Goal: Task Accomplishment & Management: Use online tool/utility

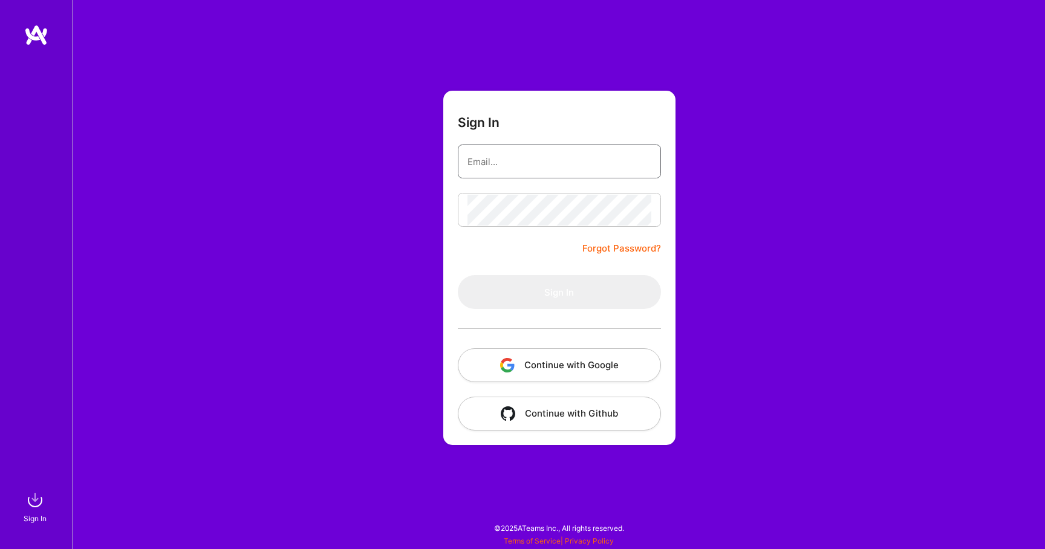
type input "[EMAIL_ADDRESS][DOMAIN_NAME]"
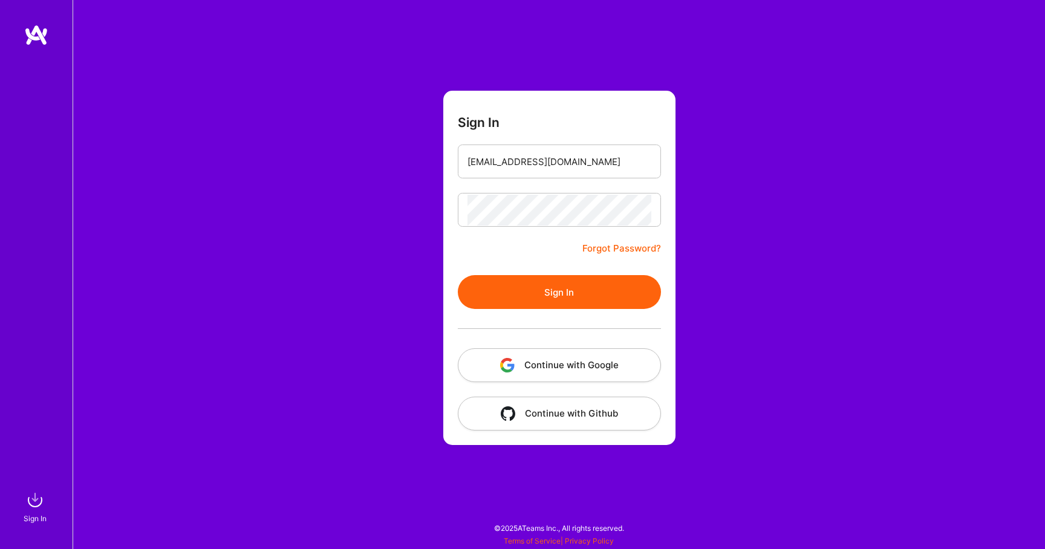
click at [592, 293] on button "Sign In" at bounding box center [559, 292] width 203 height 34
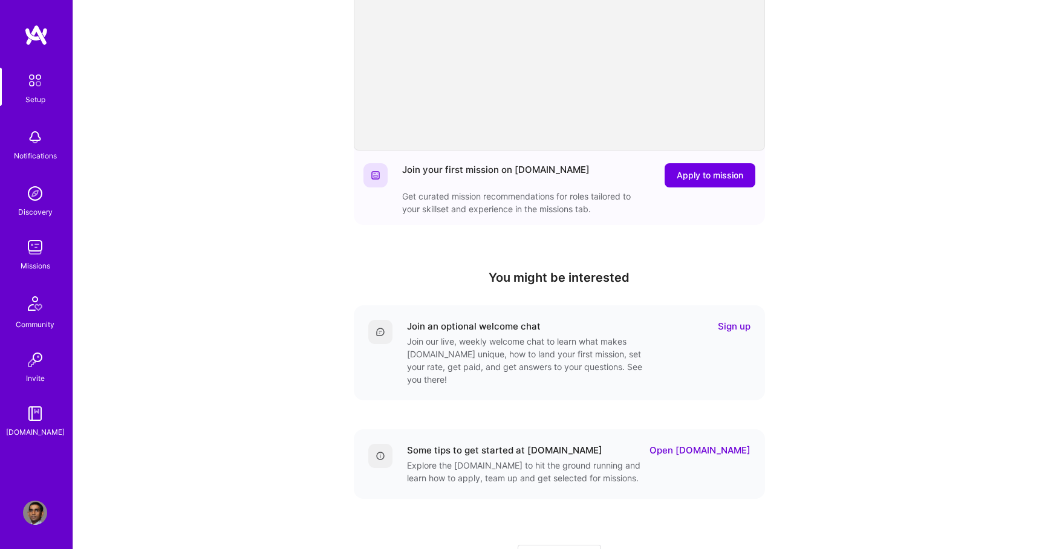
scroll to position [187, 0]
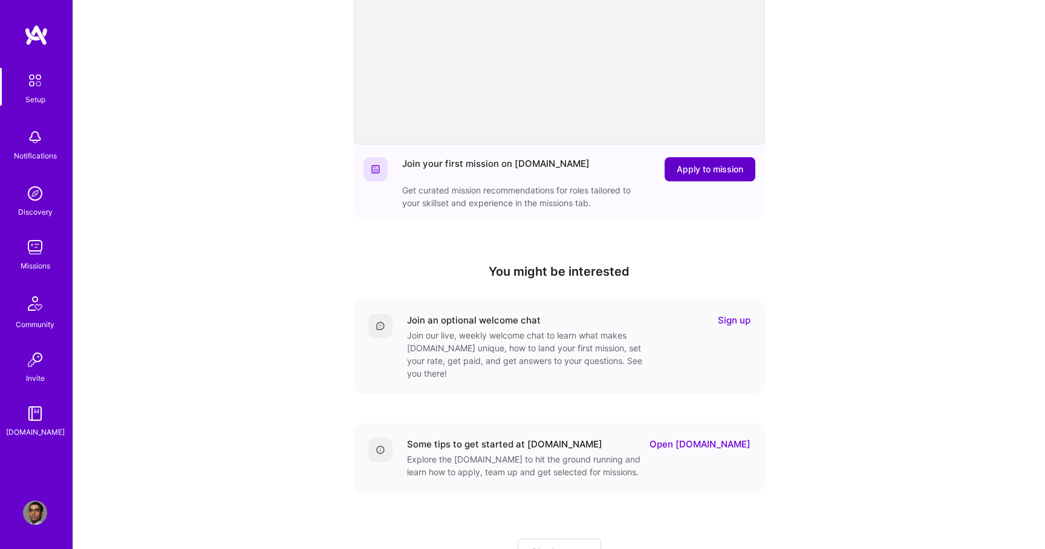
click at [700, 165] on span "Apply to mission" at bounding box center [710, 169] width 67 height 12
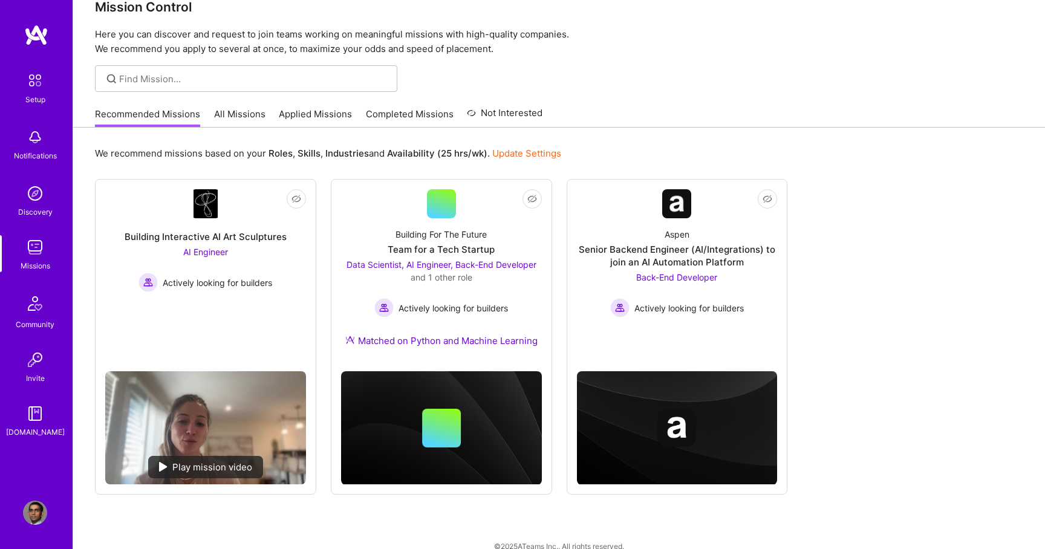
scroll to position [42, 0]
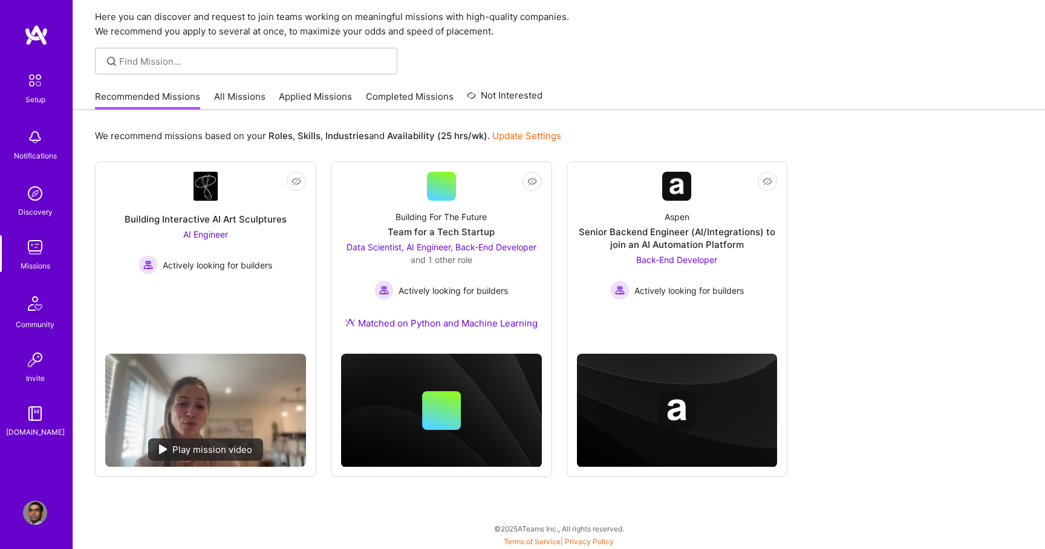
click at [227, 97] on link "All Missions" at bounding box center [239, 100] width 51 height 20
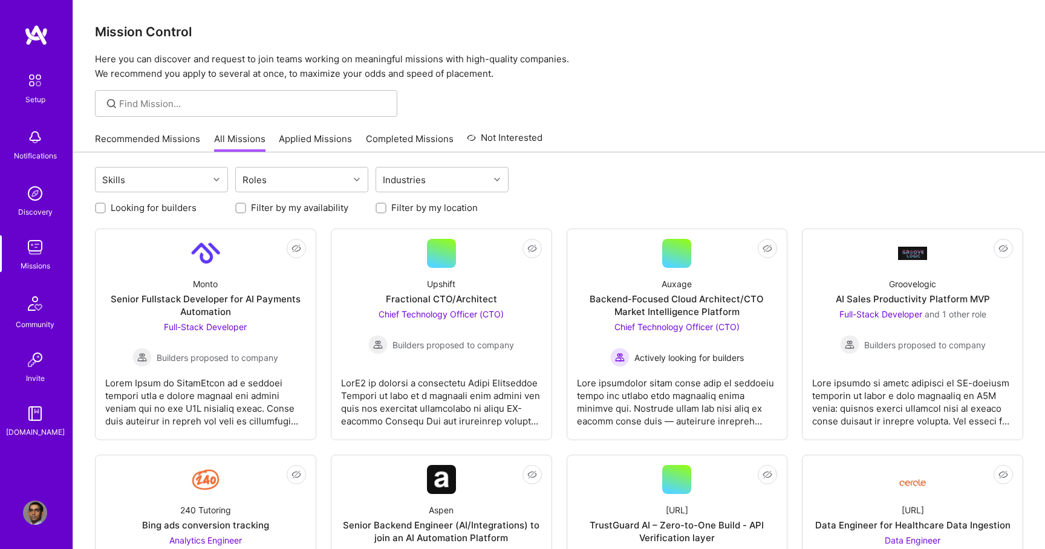
click at [264, 208] on label "Filter by my availability" at bounding box center [299, 207] width 97 height 13
click at [246, 208] on input "Filter by my availability" at bounding box center [242, 208] width 8 height 8
checkbox input "true"
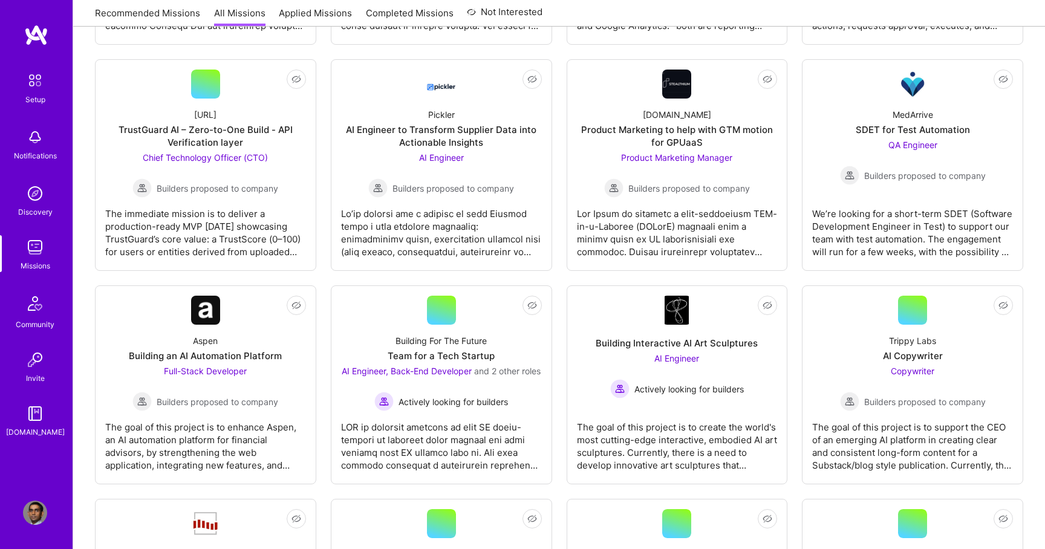
scroll to position [258, 0]
